Goal: Check status: Check status

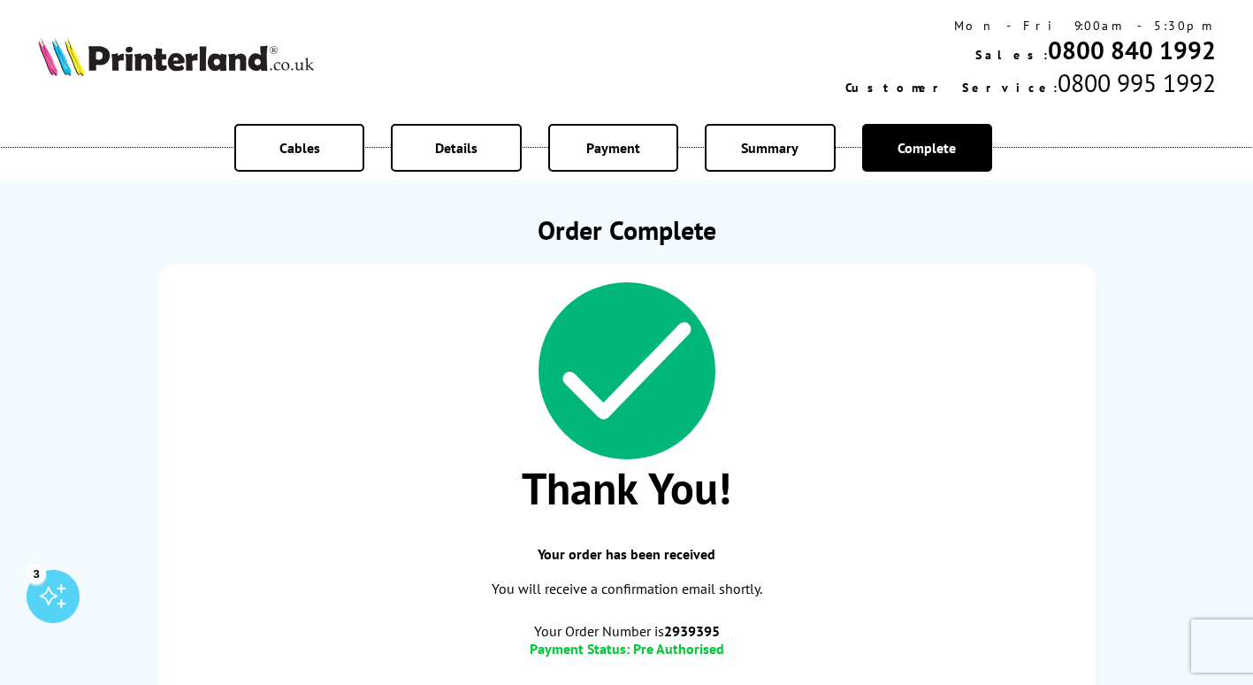
click at [165, 65] on img at bounding box center [176, 56] width 276 height 39
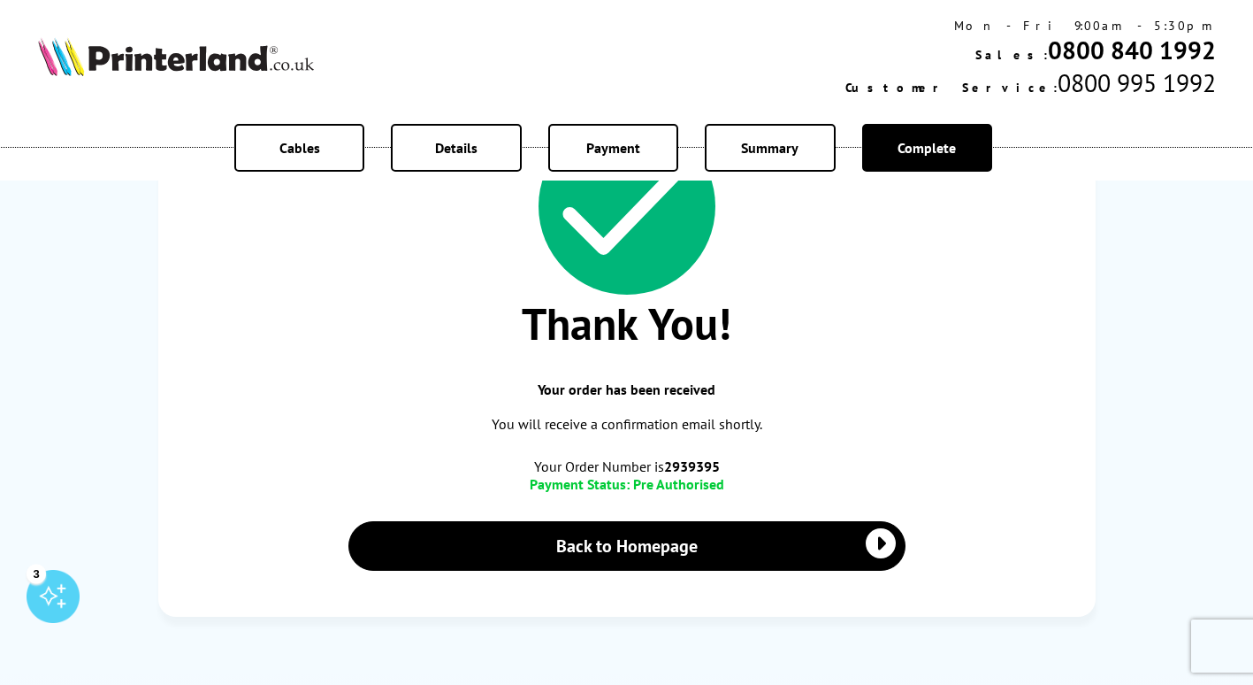
scroll to position [177, 0]
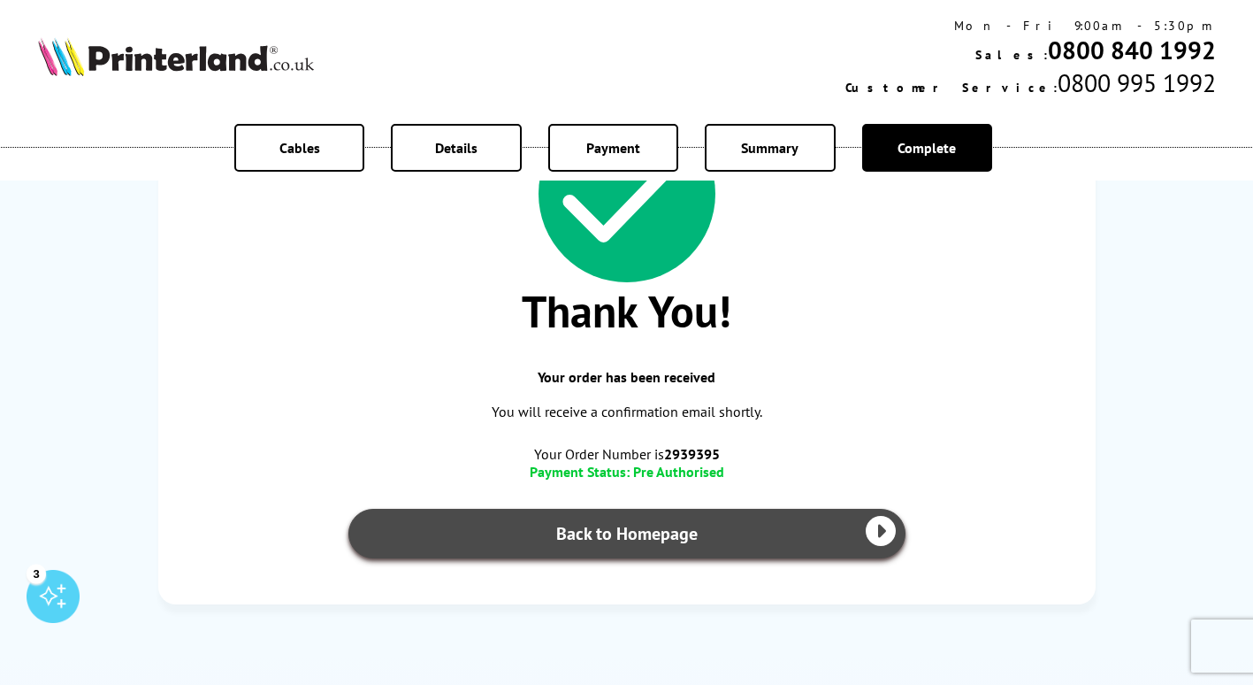
click at [617, 532] on link "Back to Homepage" at bounding box center [626, 534] width 557 height 50
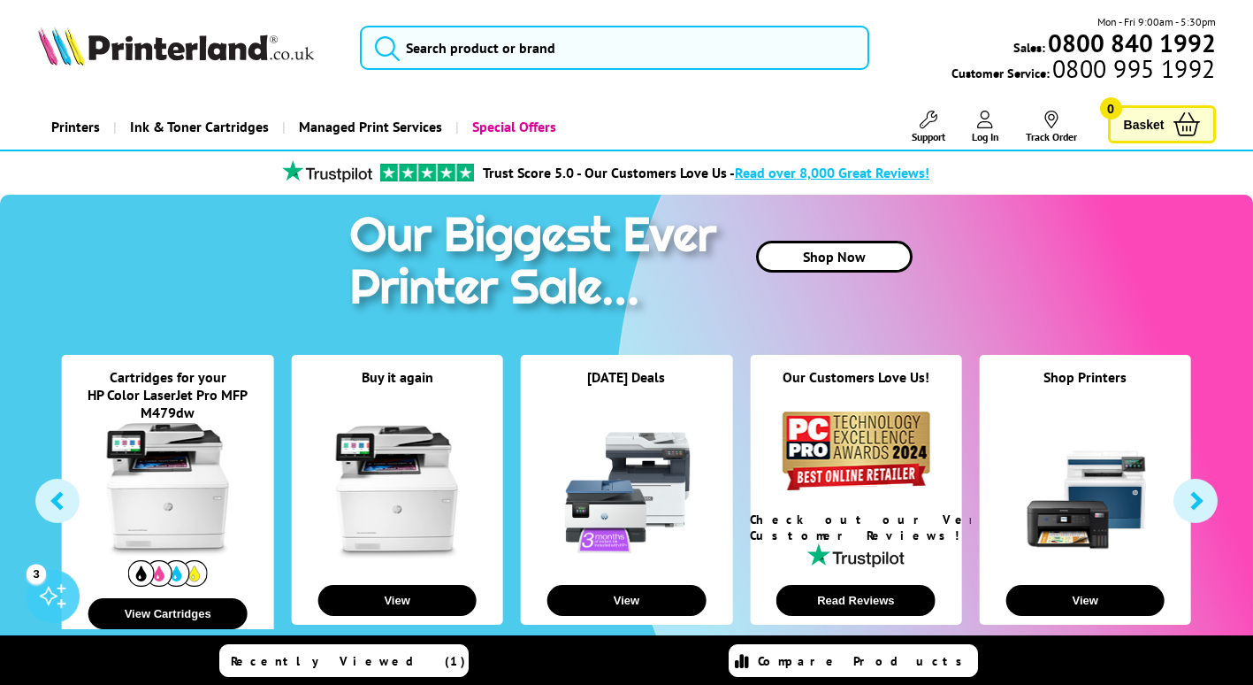
click at [988, 119] on icon at bounding box center [985, 120] width 16 height 18
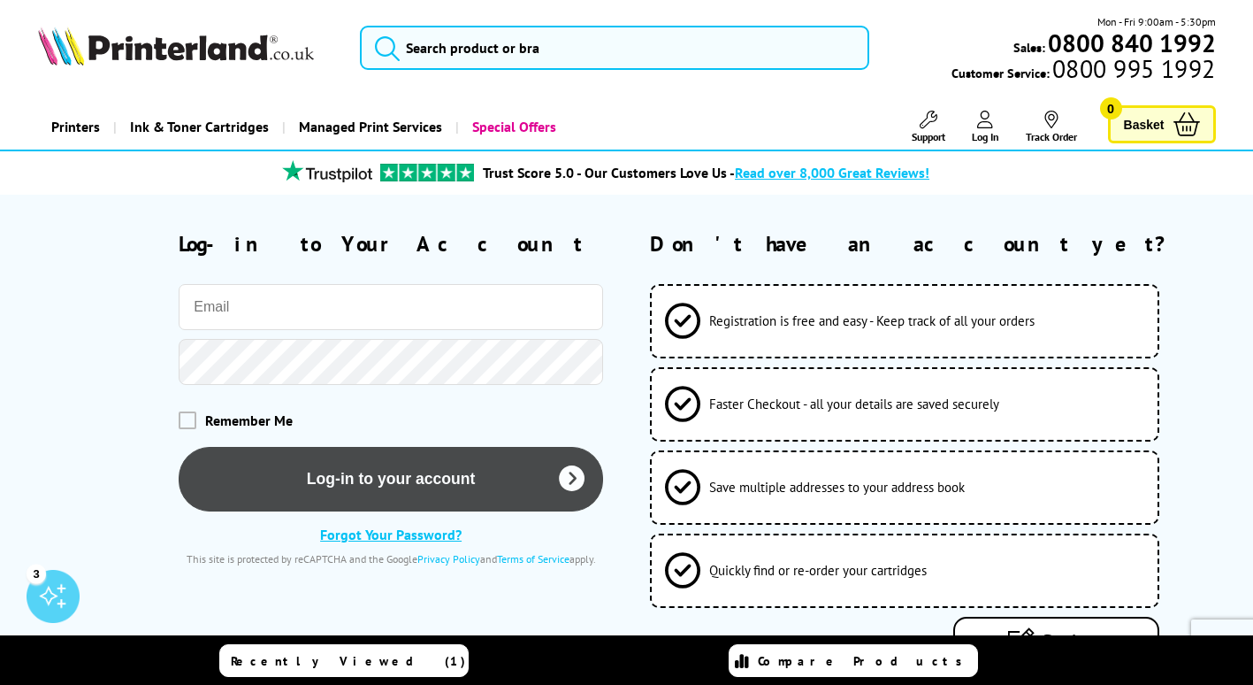
type input "Purchasing@officevision.co.uk"
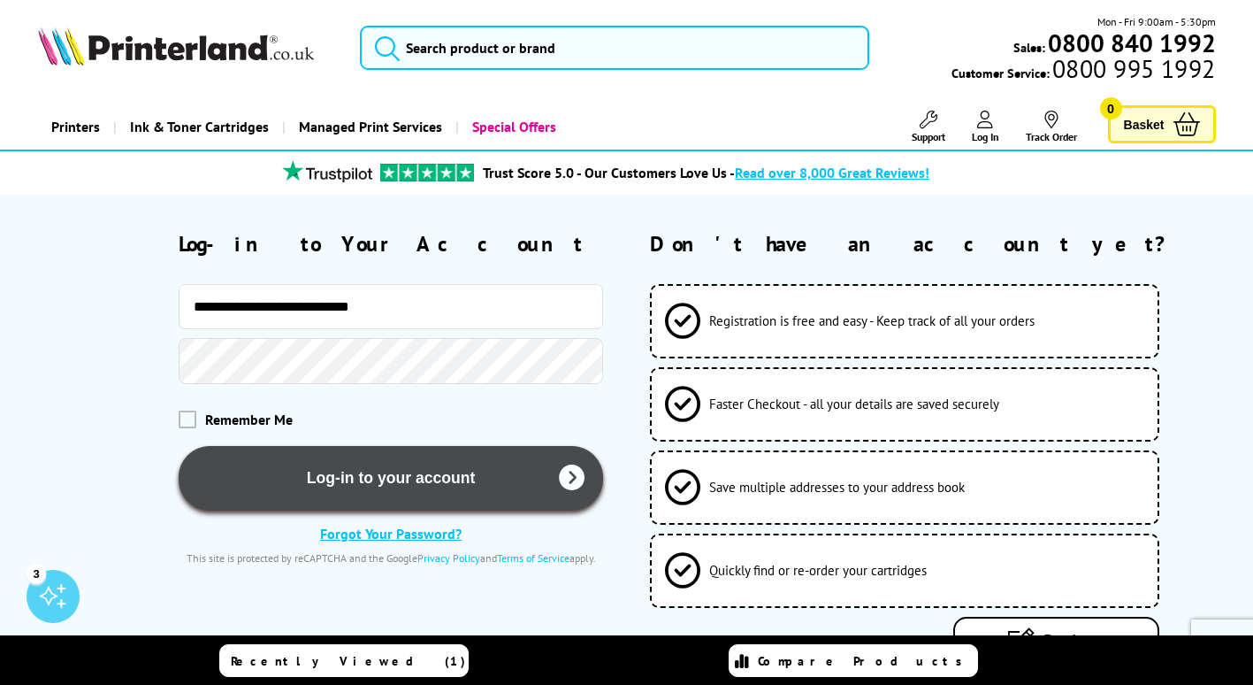
click at [319, 463] on button "Log-in to your account" at bounding box center [391, 478] width 425 height 65
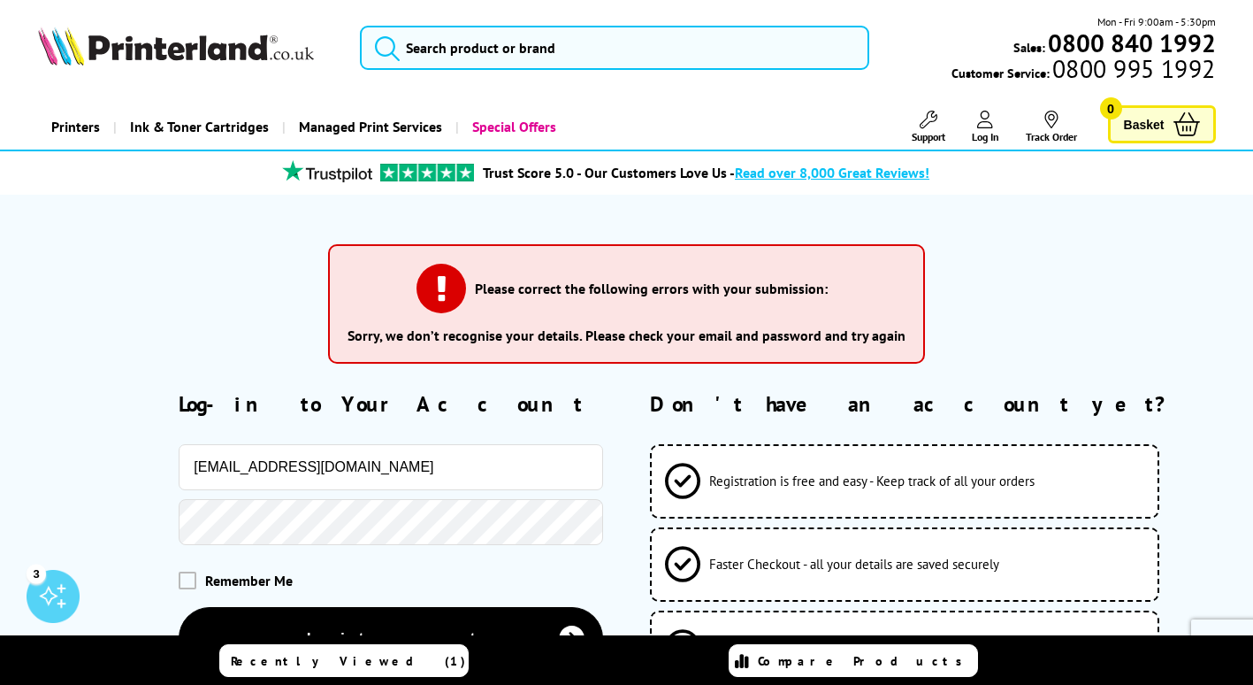
click at [152, 519] on div at bounding box center [320, 522] width 565 height 46
click at [179, 607] on button "Log-in to your account" at bounding box center [391, 639] width 425 height 65
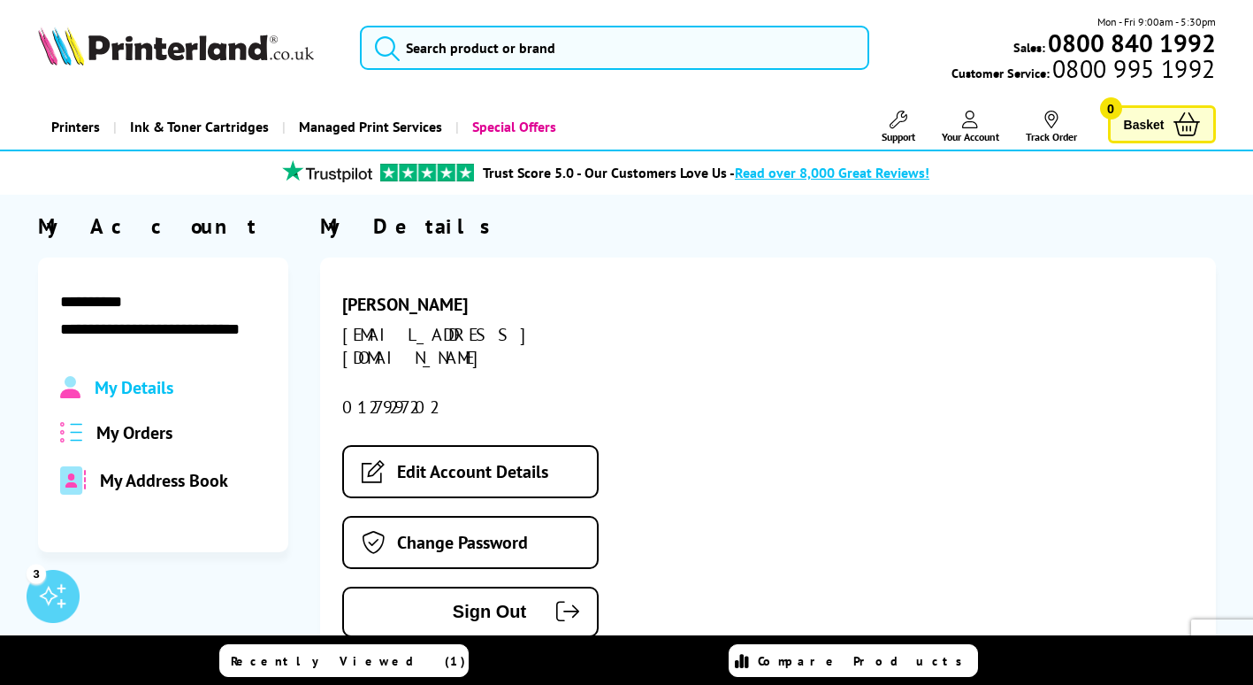
click at [155, 432] on span "My Orders" at bounding box center [134, 432] width 76 height 23
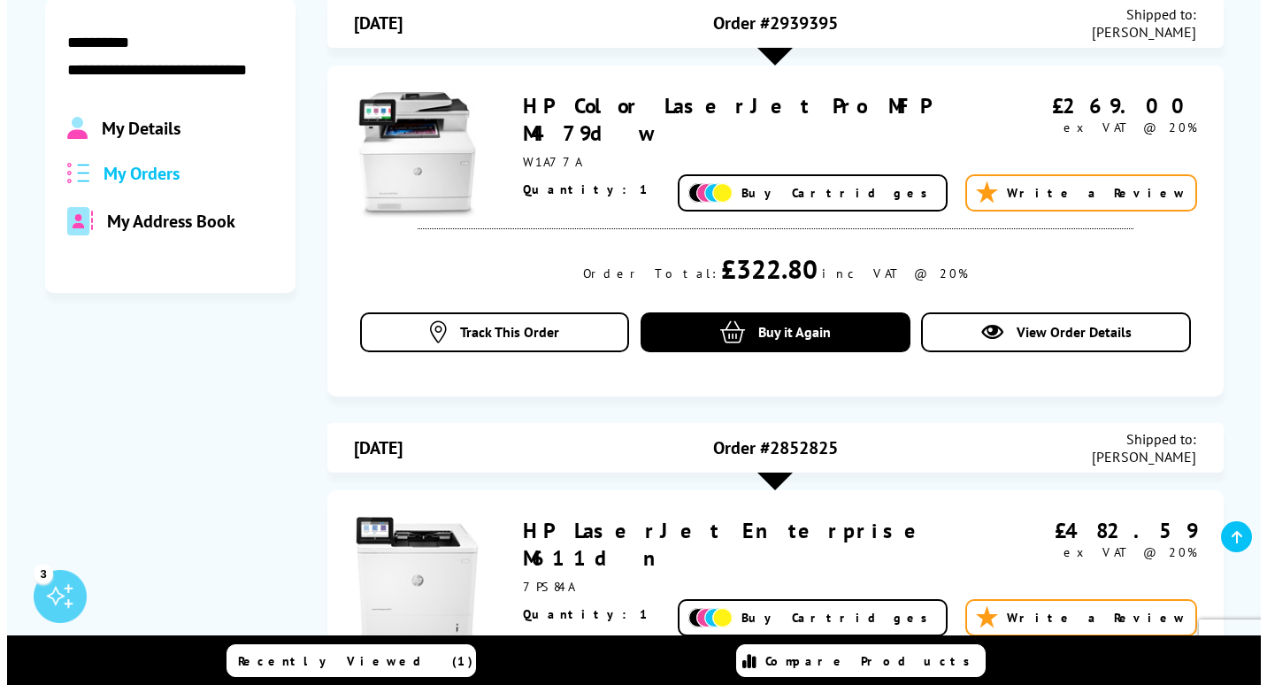
scroll to position [265, 0]
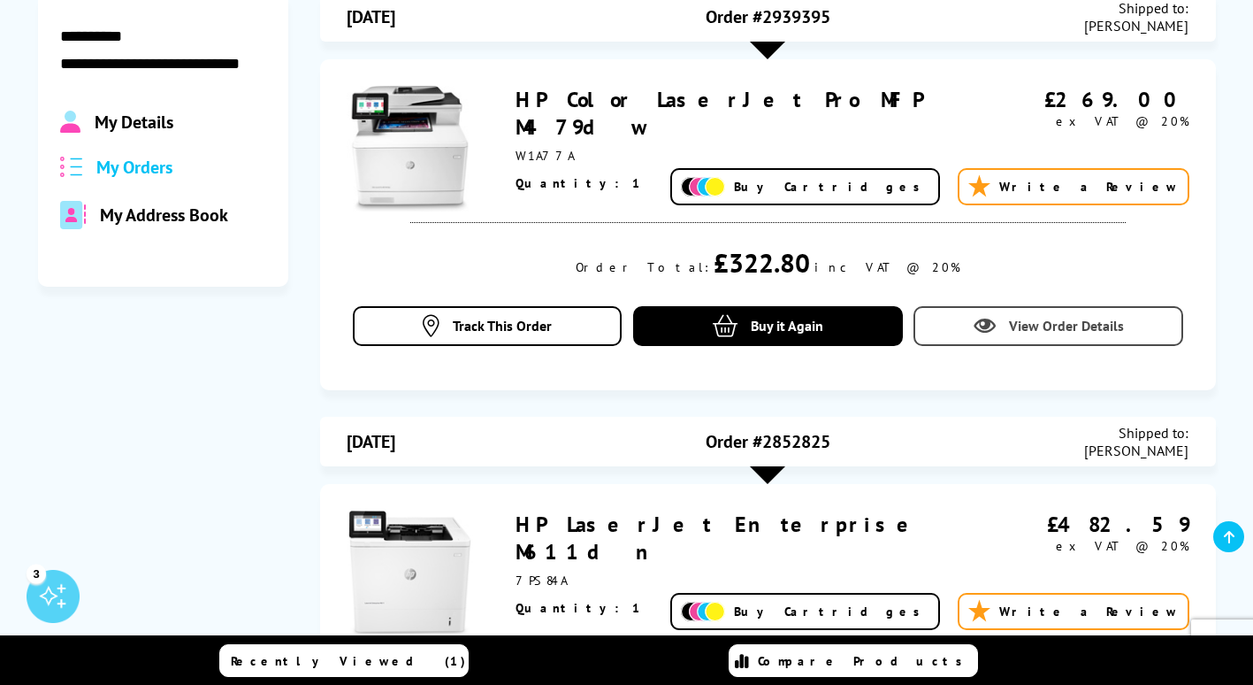
click at [1085, 331] on span "View Order Details" at bounding box center [1066, 326] width 115 height 18
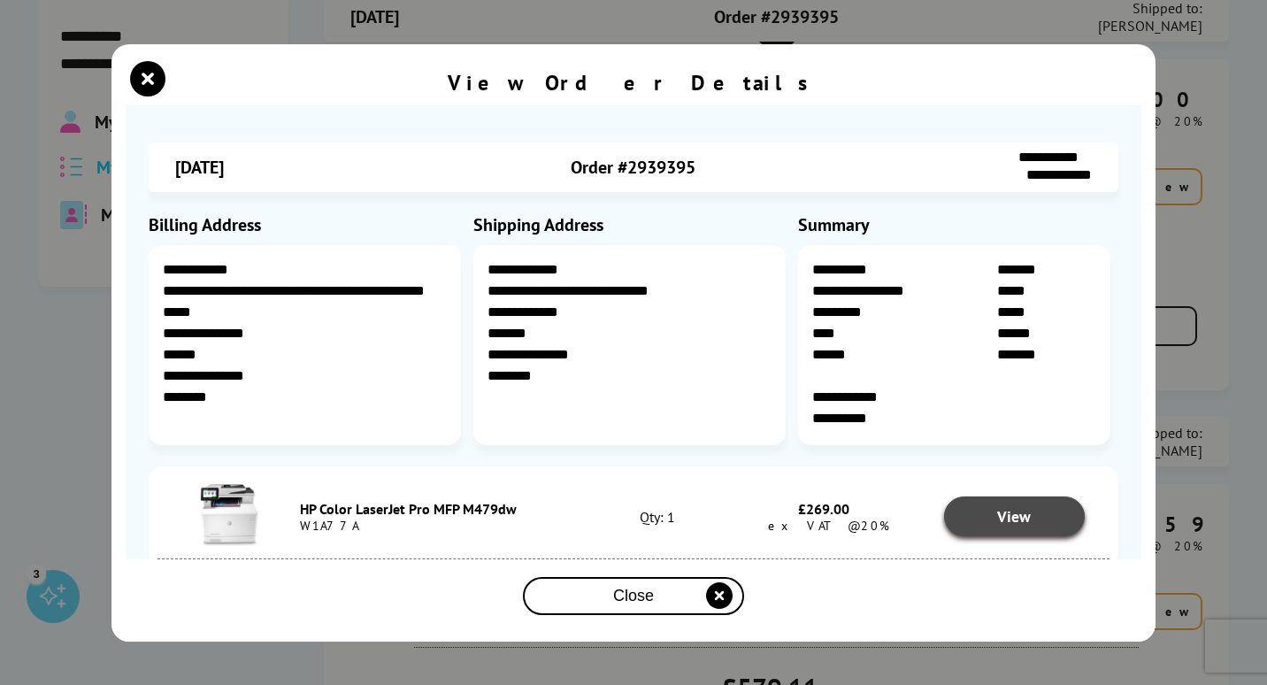
click at [1046, 515] on link "View" at bounding box center [1015, 516] width 142 height 40
